Goal: Check status: Check status

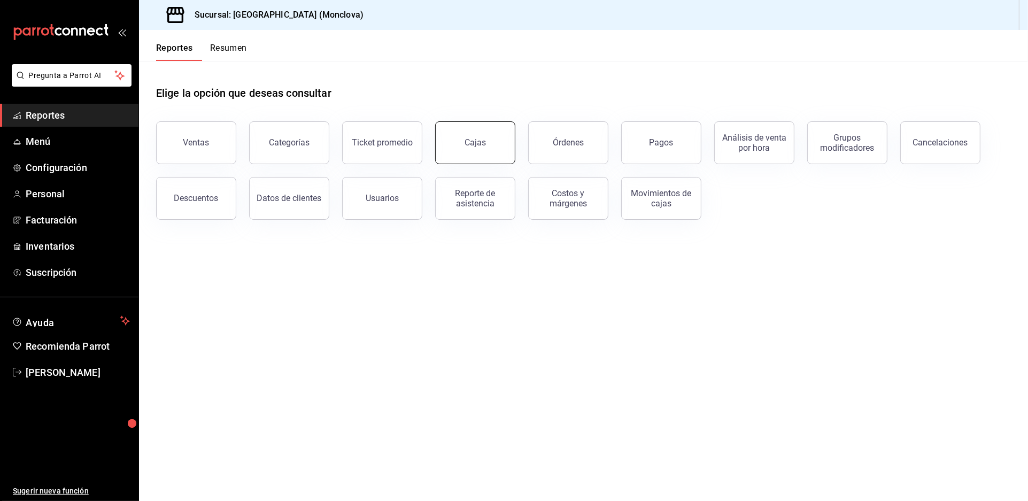
click at [464, 164] on button "Cajas" at bounding box center [475, 142] width 80 height 43
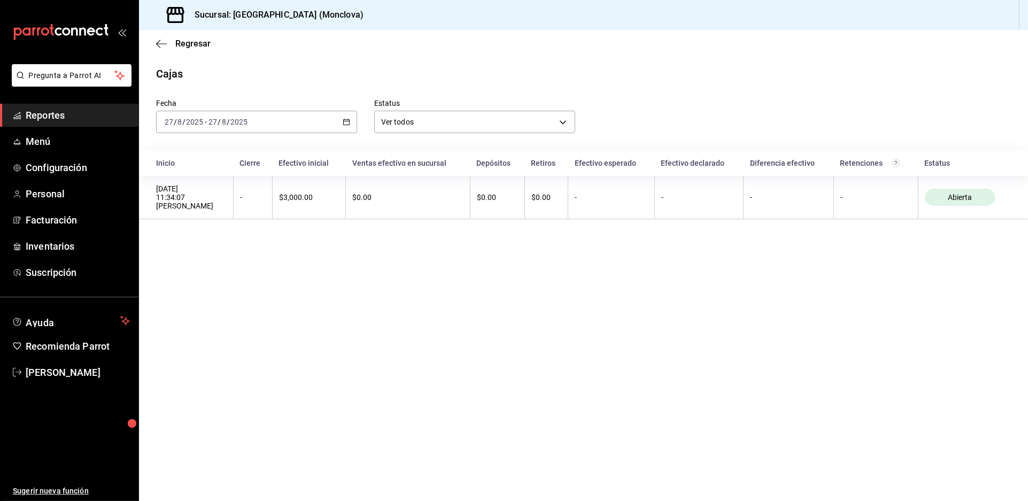
click at [352, 133] on div "[DATE] [DATE] - [DATE] [DATE]" at bounding box center [256, 122] width 201 height 22
click at [197, 280] on span "Rango de fechas" at bounding box center [206, 274] width 83 height 11
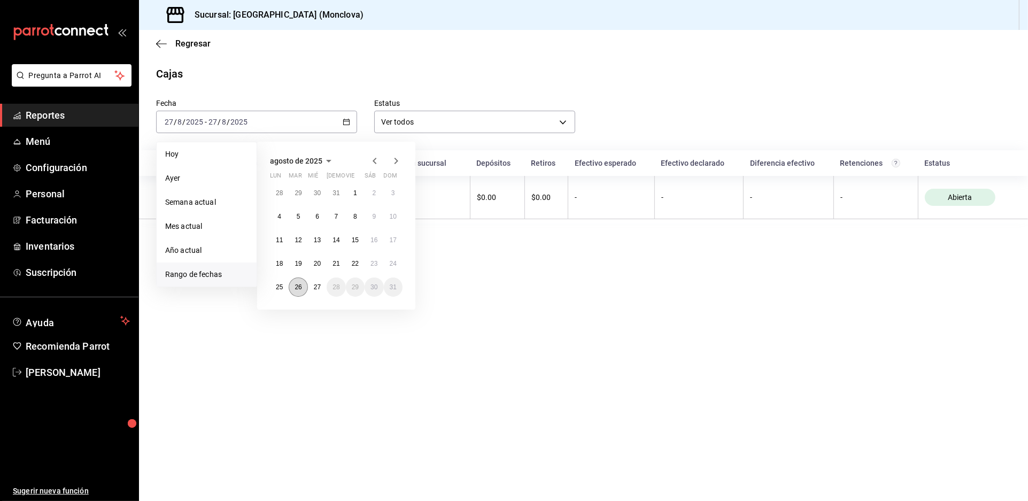
click at [307, 297] on button "26" at bounding box center [298, 286] width 19 height 19
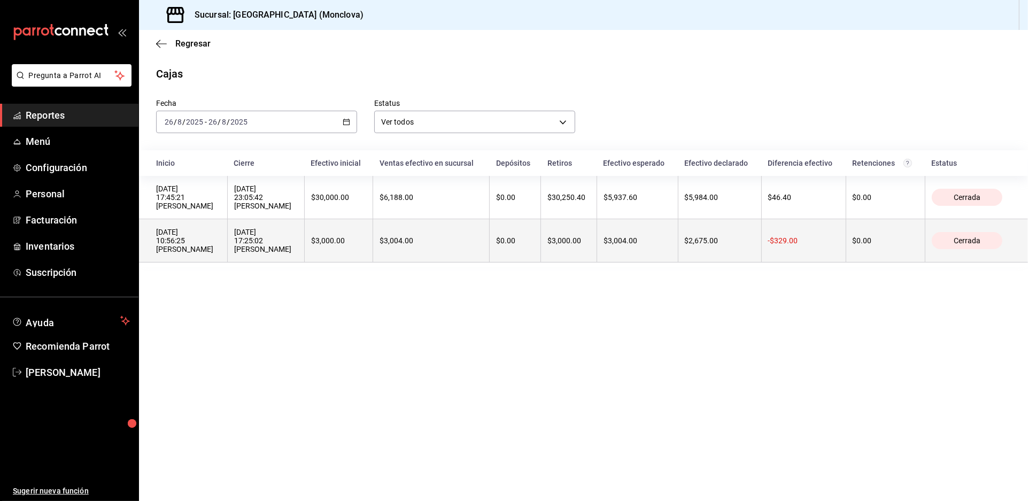
click at [202, 253] on div "[DATE] 10:56:25 [PERSON_NAME]" at bounding box center [188, 241] width 65 height 26
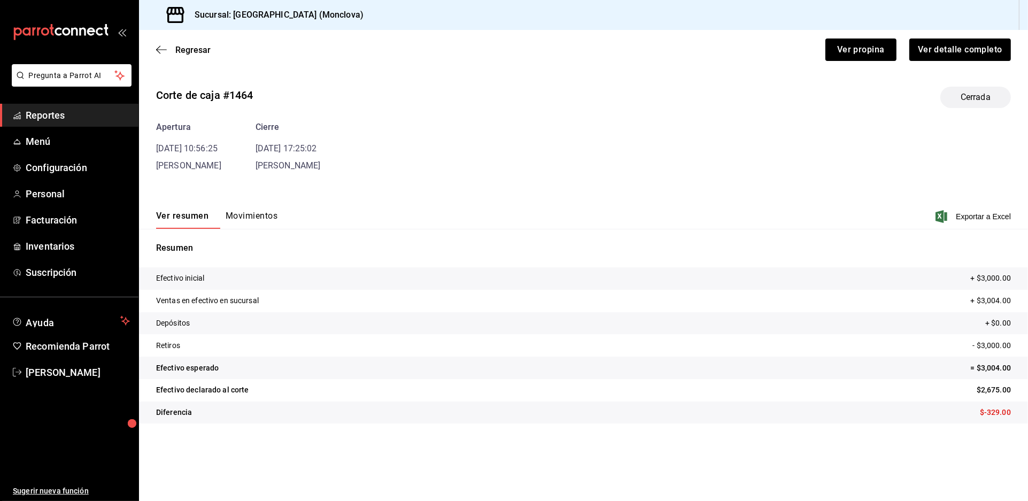
scroll to position [17, 0]
click at [968, 50] on button "Ver detalle completo" at bounding box center [959, 49] width 103 height 22
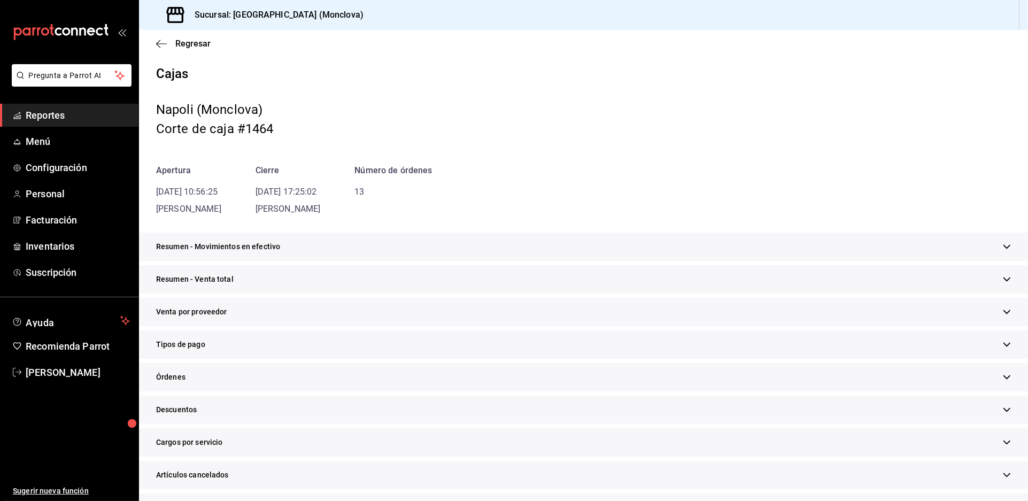
click at [1003, 251] on icon "button" at bounding box center [1007, 247] width 8 height 8
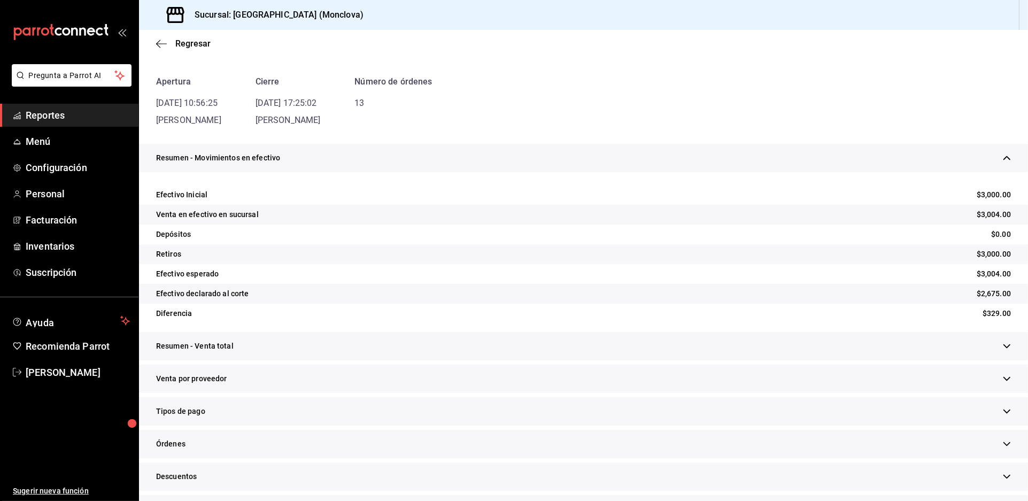
scroll to position [119, 0]
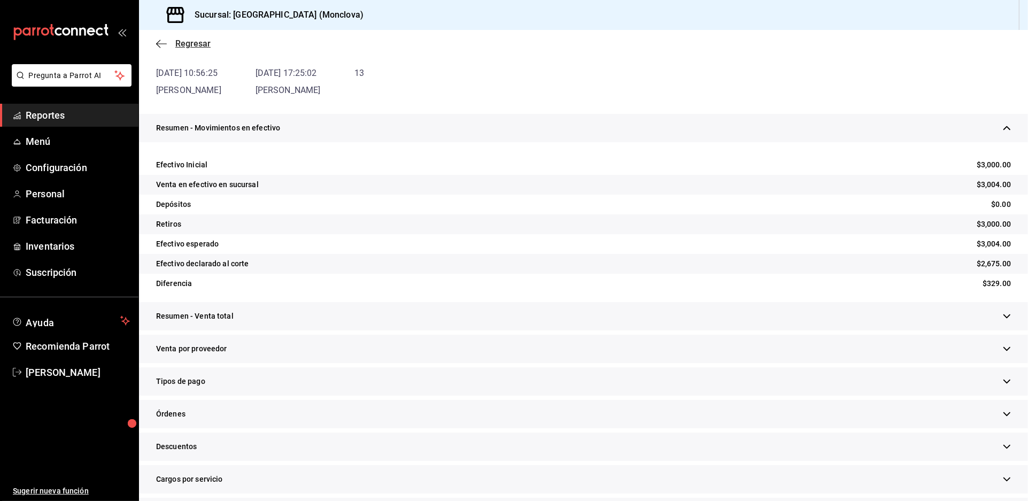
click at [190, 38] on span "Regresar" at bounding box center [192, 43] width 35 height 10
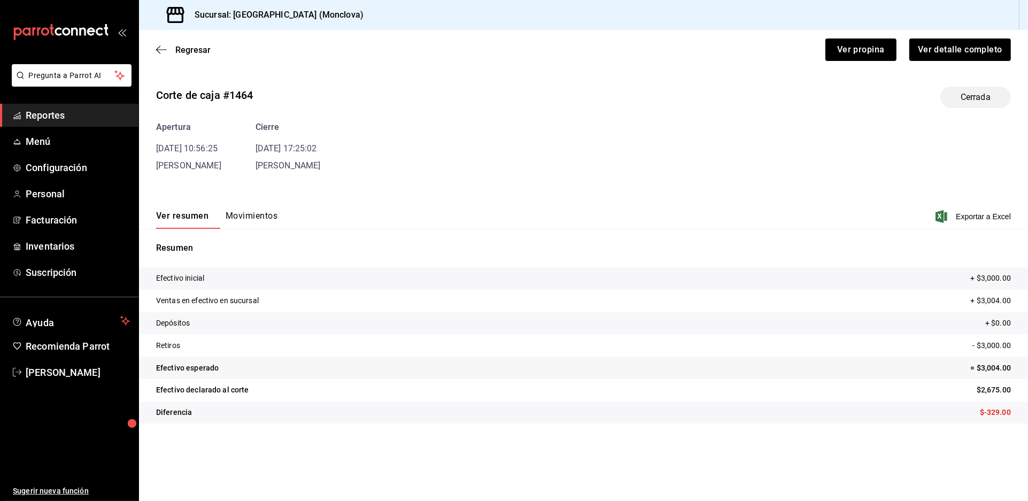
click at [183, 36] on div "Regresar Ver propina Ver detalle completo" at bounding box center [583, 50] width 889 height 40
click at [182, 46] on span "Regresar" at bounding box center [192, 50] width 35 height 10
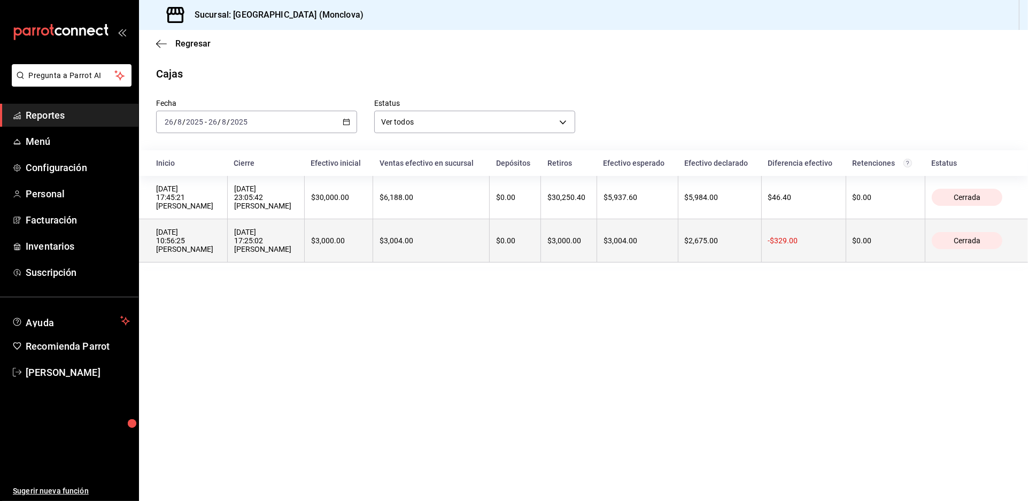
click at [227, 263] on th "[DATE] 10:56:25 [PERSON_NAME]" at bounding box center [183, 240] width 88 height 43
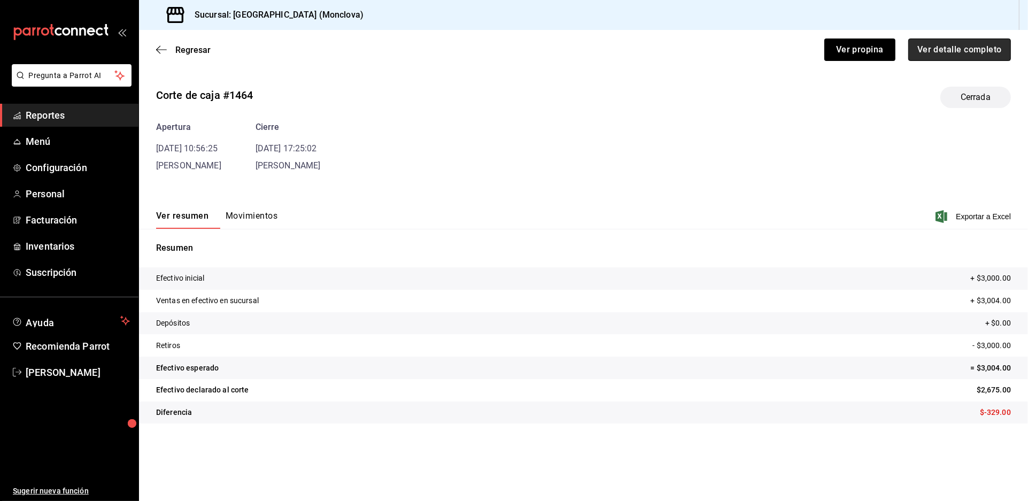
click at [949, 49] on button "Ver detalle completo" at bounding box center [959, 49] width 103 height 22
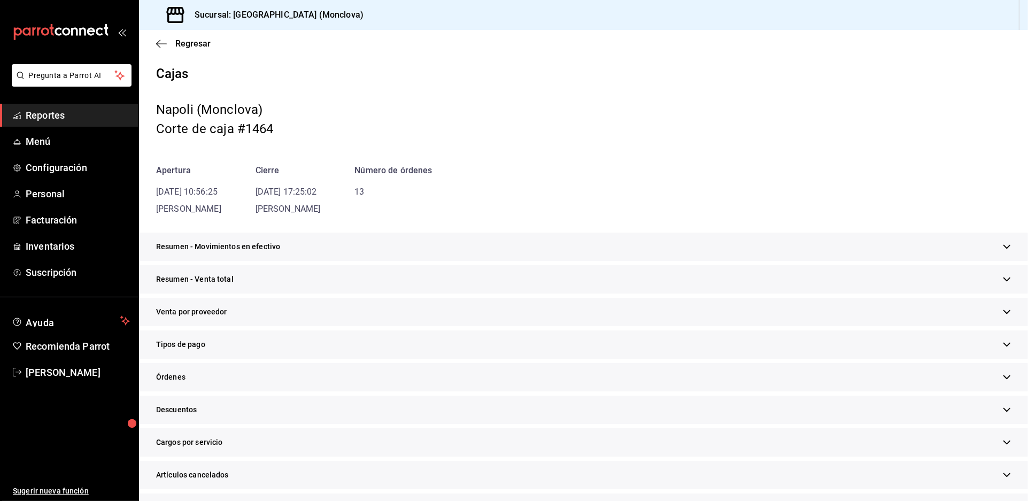
click at [997, 260] on div "Resumen - Movimientos en efectivo" at bounding box center [583, 247] width 889 height 28
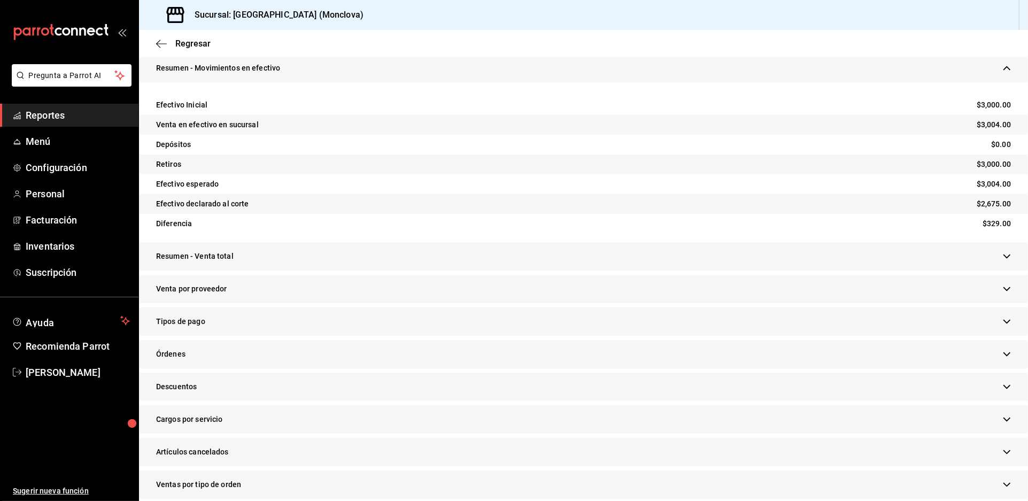
scroll to position [178, 0]
click at [47, 122] on span "Reportes" at bounding box center [78, 115] width 104 height 14
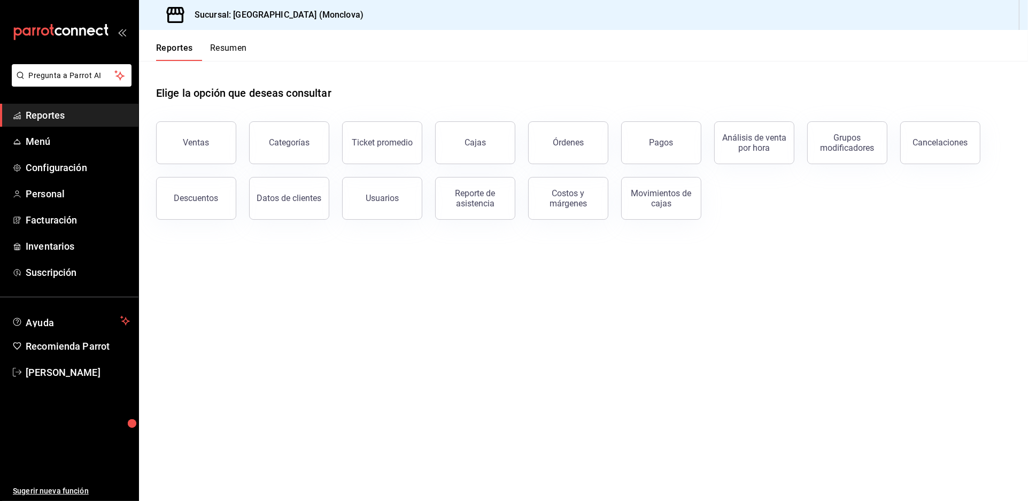
click at [412, 104] on div "Elige la opción que deseas consultar" at bounding box center [583, 85] width 855 height 48
